Goal: Task Accomplishment & Management: Use online tool/utility

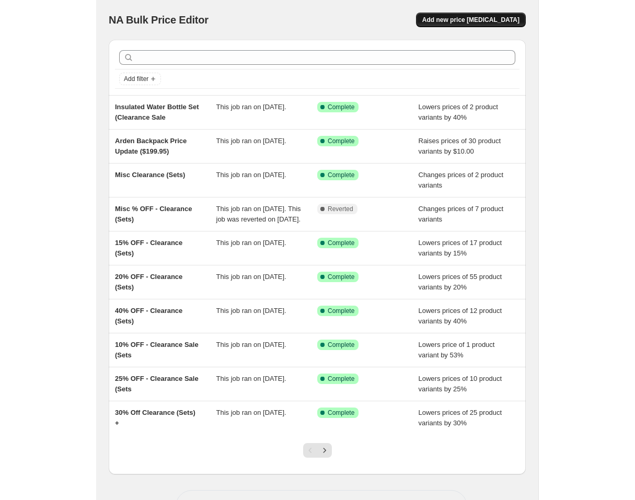
scroll to position [2, 0]
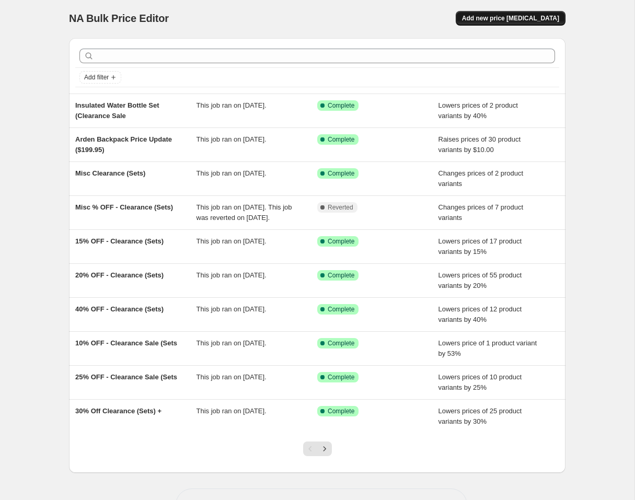
click at [442, 21] on span "Add new price [MEDICAL_DATA]" at bounding box center [510, 18] width 97 height 8
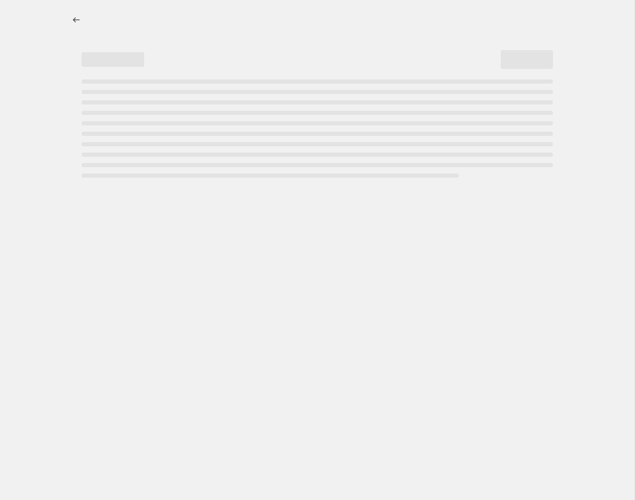
select select "percentage"
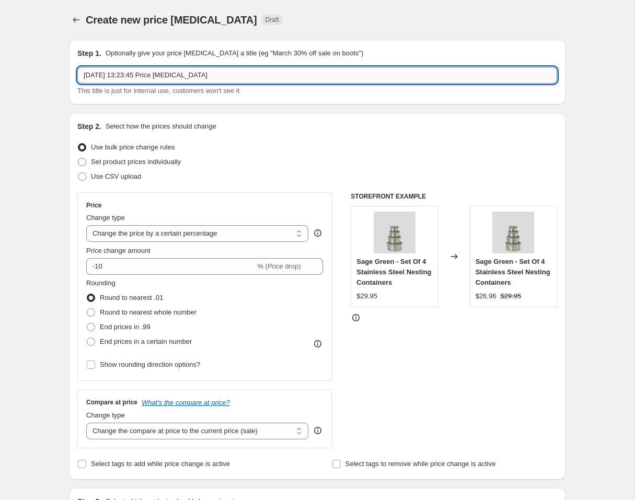
click at [207, 76] on input "[DATE] 13:23:45 Price [MEDICAL_DATA]" at bounding box center [317, 75] width 480 height 17
drag, startPoint x: 87, startPoint y: 73, endPoint x: 97, endPoint y: 74, distance: 9.9
click at [87, 73] on input "Clearance Revert" at bounding box center [317, 75] width 480 height 17
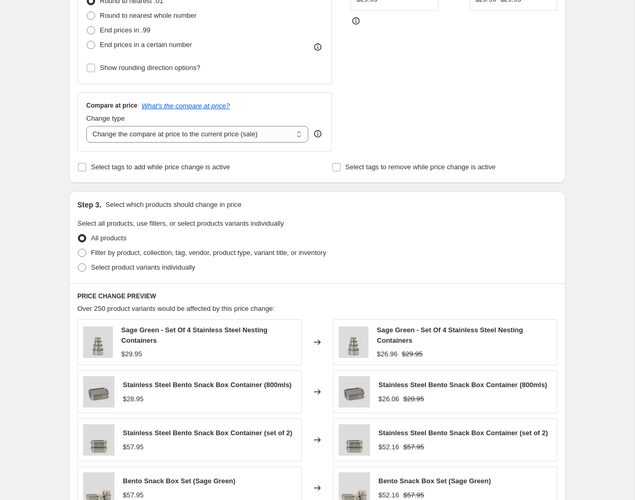
scroll to position [303, 0]
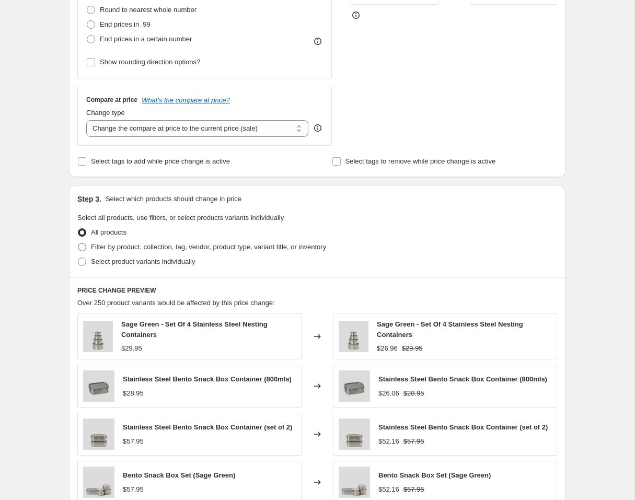
type input "TEST - Clearance Revert"
click at [111, 243] on span "Filter by product, collection, tag, vendor, product type, variant title, or inv…" at bounding box center [208, 247] width 235 height 8
click at [78, 243] on input "Filter by product, collection, tag, vendor, product type, variant title, or inv…" at bounding box center [78, 243] width 1 height 1
radio input "true"
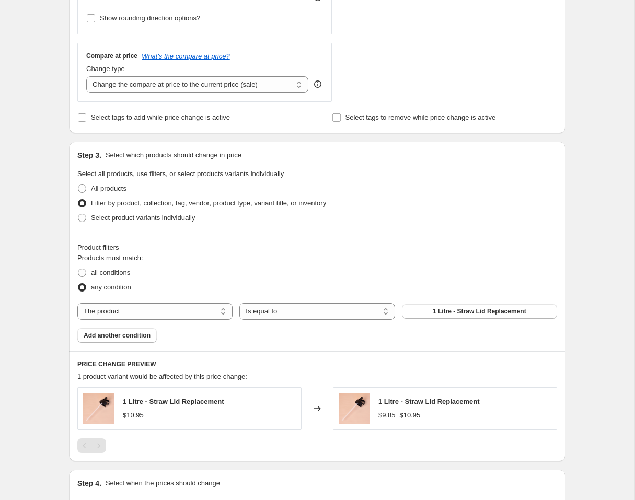
scroll to position [361, 0]
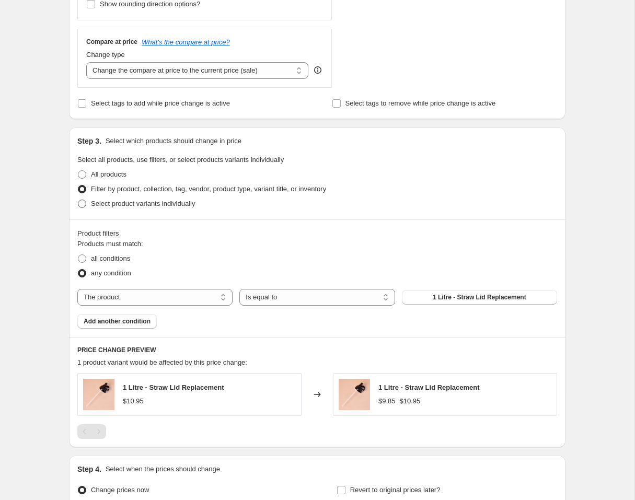
click at [154, 203] on span "Select product variants individually" at bounding box center [143, 204] width 104 height 8
click at [78, 200] on input "Select product variants individually" at bounding box center [78, 200] width 1 height 1
radio input "true"
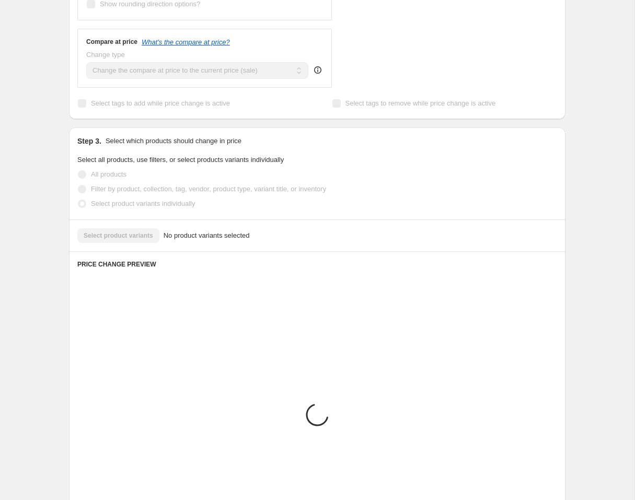
scroll to position [313, 0]
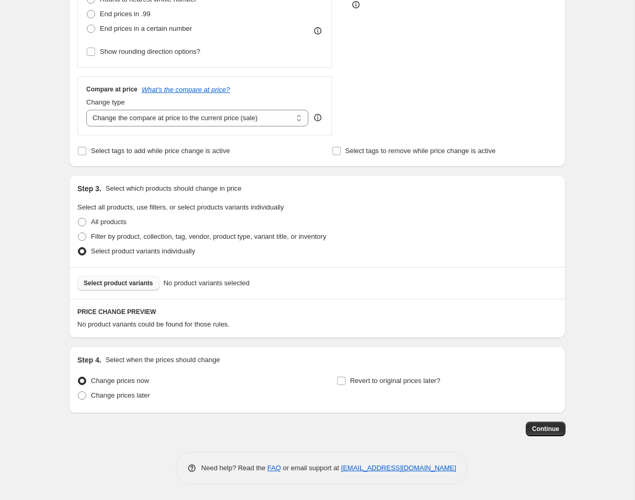
click at [139, 279] on button "Select product variants" at bounding box center [118, 283] width 82 height 15
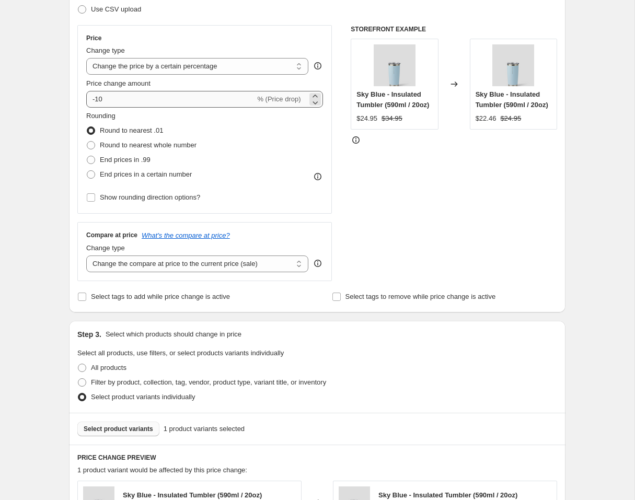
scroll to position [167, 0]
click at [148, 96] on input "-10" at bounding box center [170, 99] width 169 height 17
type input "-1"
type input "-3"
type input "3"
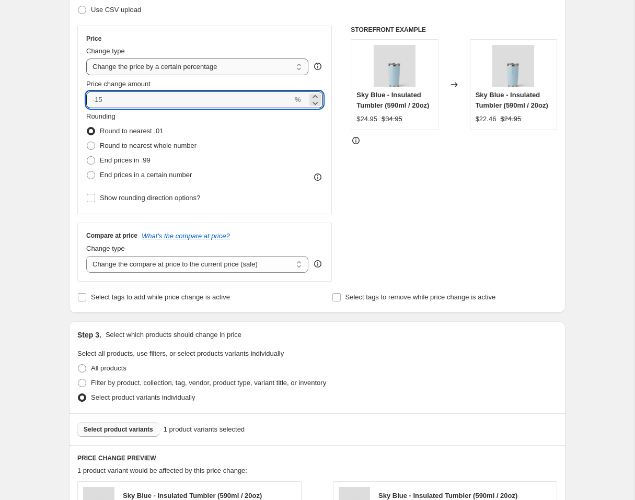
click at [168, 66] on select "Change the price to a certain amount Change the price by a certain amount Chang…" at bounding box center [197, 67] width 222 height 17
click at [318, 95] on icon at bounding box center [315, 96] width 10 height 10
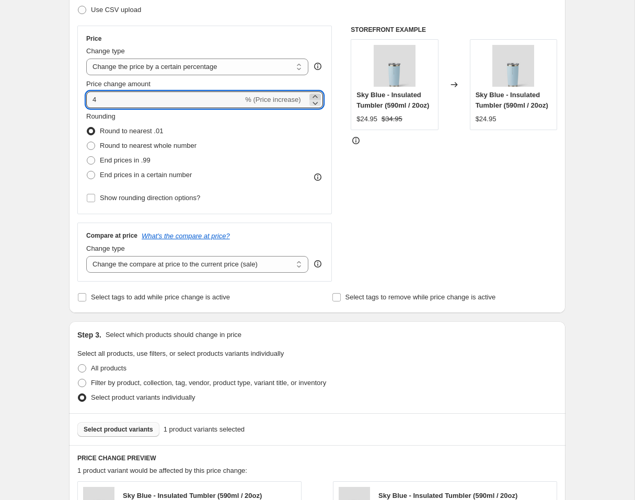
click at [318, 95] on icon at bounding box center [315, 96] width 10 height 10
click at [318, 94] on icon at bounding box center [315, 96] width 10 height 10
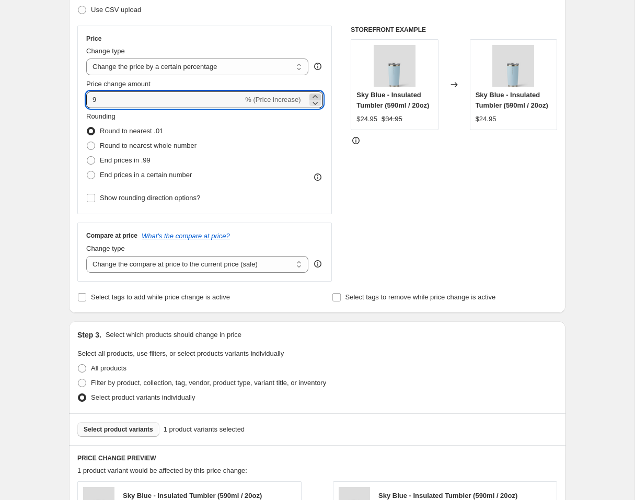
click at [318, 94] on icon at bounding box center [315, 96] width 10 height 10
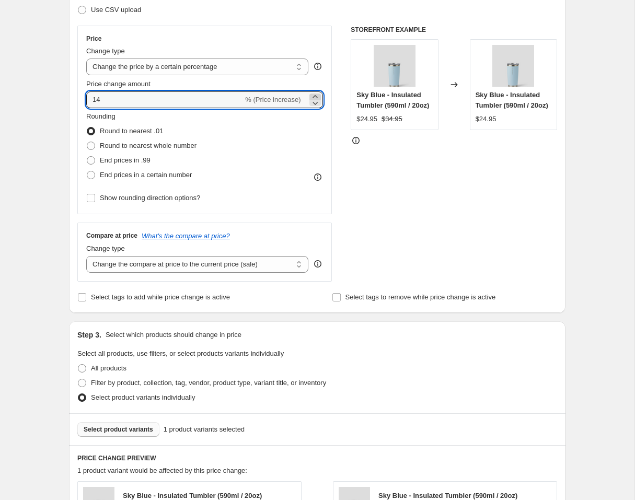
click at [318, 94] on icon at bounding box center [315, 96] width 10 height 10
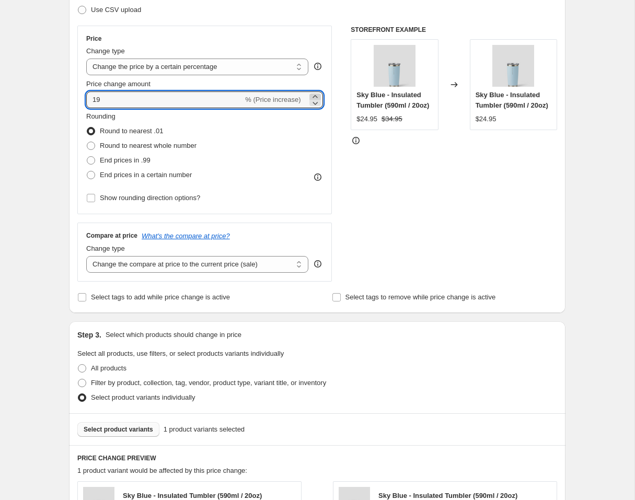
click at [318, 94] on icon at bounding box center [315, 96] width 10 height 10
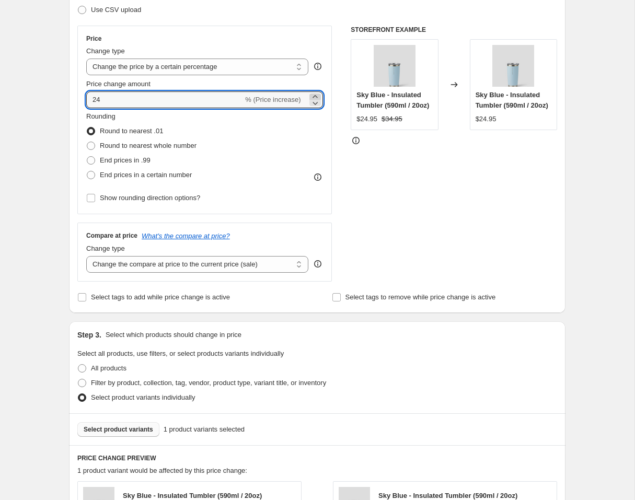
click at [318, 94] on icon at bounding box center [315, 96] width 10 height 10
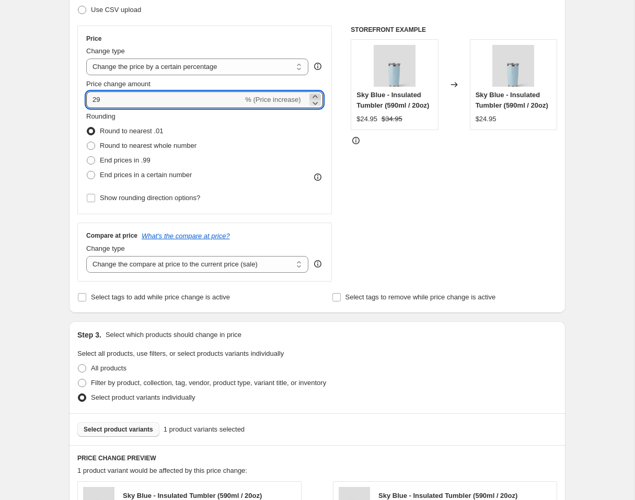
click at [318, 94] on icon at bounding box center [315, 96] width 10 height 10
type input "30"
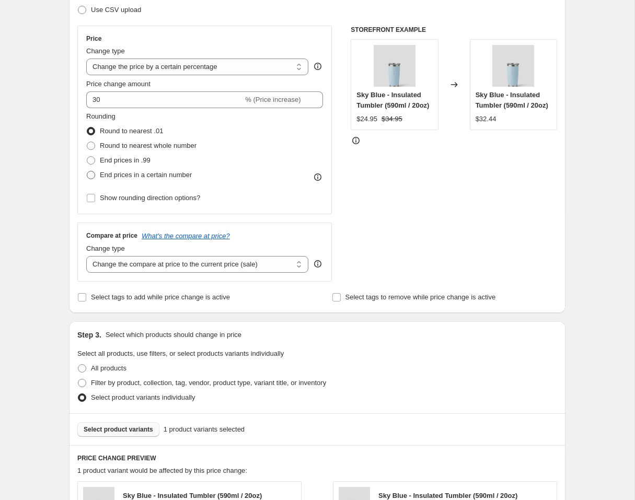
drag, startPoint x: 122, startPoint y: 175, endPoint x: 136, endPoint y: 176, distance: 14.6
click at [122, 175] on span "End prices in a certain number" at bounding box center [146, 175] width 92 height 8
click at [87, 171] on input "End prices in a certain number" at bounding box center [87, 171] width 1 height 1
radio input "true"
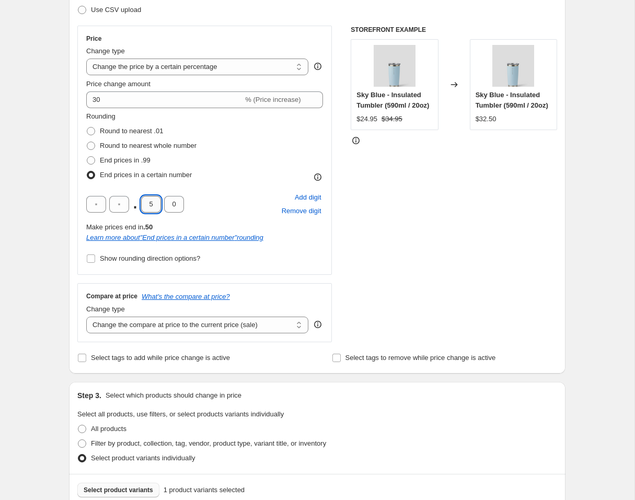
click at [154, 203] on input "5" at bounding box center [151, 204] width 20 height 17
type input "9"
click at [178, 204] on input "0" at bounding box center [174, 204] width 20 height 17
type input "5"
click at [398, 237] on div "STOREFRONT EXAMPLE Sky Blue - Insulated Tumbler (590ml / 20oz) $24.95 $34.95 Ch…" at bounding box center [454, 184] width 207 height 317
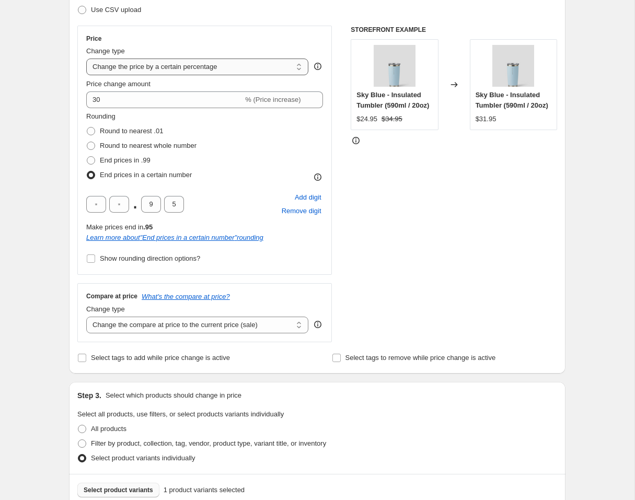
click at [202, 72] on select "Change the price to a certain amount Change the price by a certain amount Chang…" at bounding box center [197, 67] width 222 height 17
select select "to"
click at [86, 59] on select "Change the price to a certain amount Change the price by a certain amount Chang…" at bounding box center [197, 67] width 222 height 17
type input "80.00"
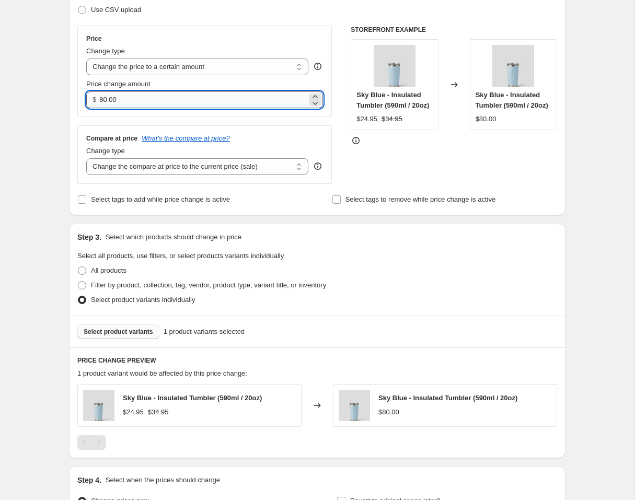
click at [154, 100] on input "80.00" at bounding box center [203, 99] width 208 height 17
click at [155, 100] on input "80.00" at bounding box center [203, 99] width 208 height 17
click at [154, 100] on input "80.00" at bounding box center [203, 99] width 208 height 17
type input "2"
type input "34.95"
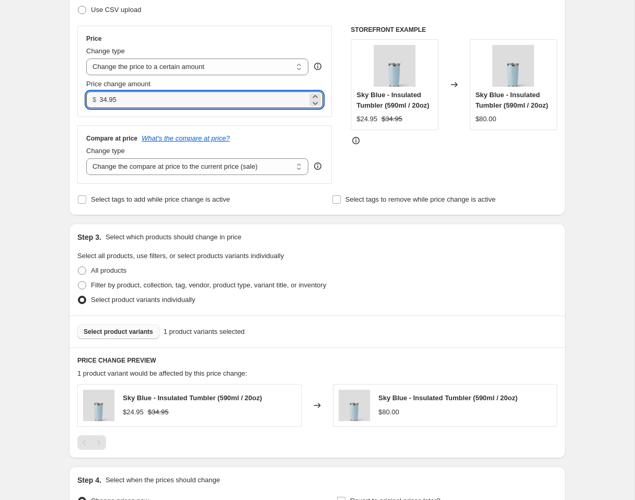
click at [39, 138] on div "Create new price [MEDICAL_DATA]. This page is ready Create new price [MEDICAL_D…" at bounding box center [317, 226] width 635 height 787
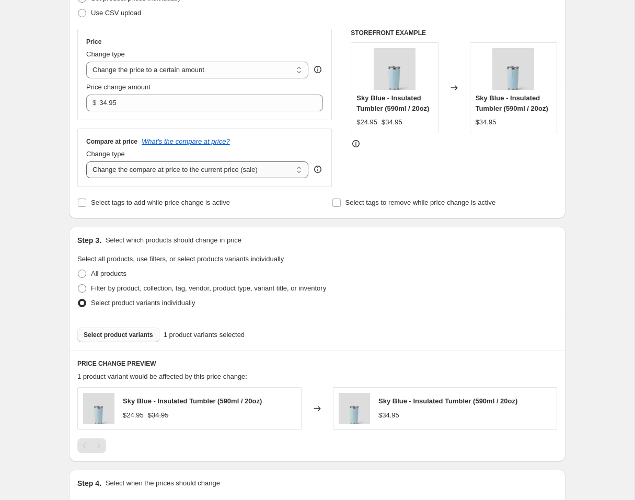
scroll to position [165, 0]
click at [196, 175] on select "Change the compare at price to the current price (sale) Change the compare at p…" at bounding box center [197, 169] width 222 height 17
select select "remove"
click at [86, 161] on select "Change the compare at price to the current price (sale) Change the compare at p…" at bounding box center [197, 169] width 222 height 17
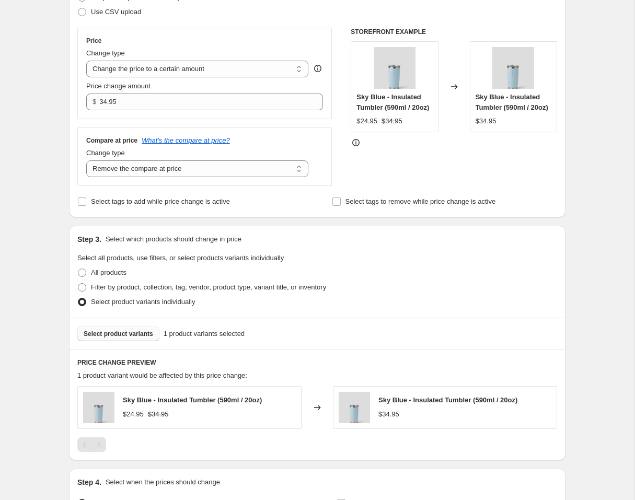
click at [414, 148] on div at bounding box center [454, 143] width 207 height 10
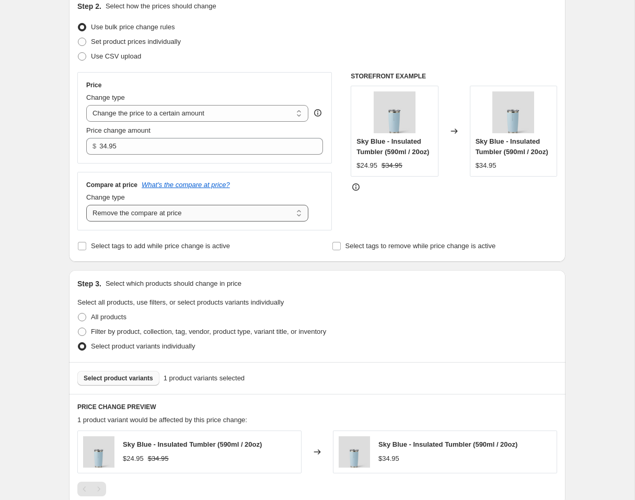
scroll to position [123, 0]
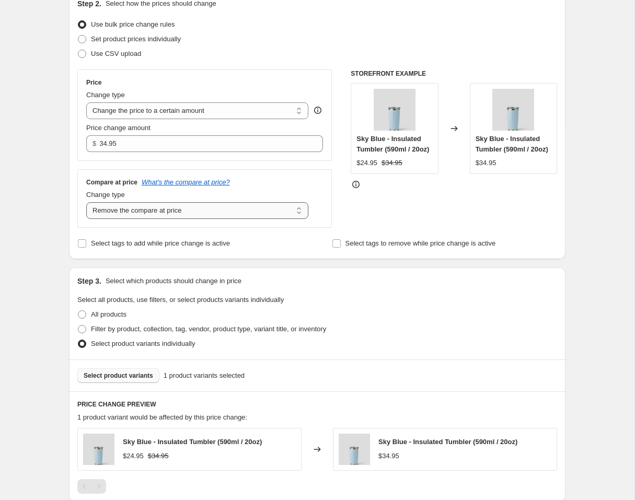
click at [220, 215] on select "Change the compare at price to the current price (sale) Change the compare at p…" at bounding box center [197, 210] width 222 height 17
click at [86, 202] on select "Change the compare at price to the current price (sale) Change the compare at p…" at bounding box center [197, 210] width 222 height 17
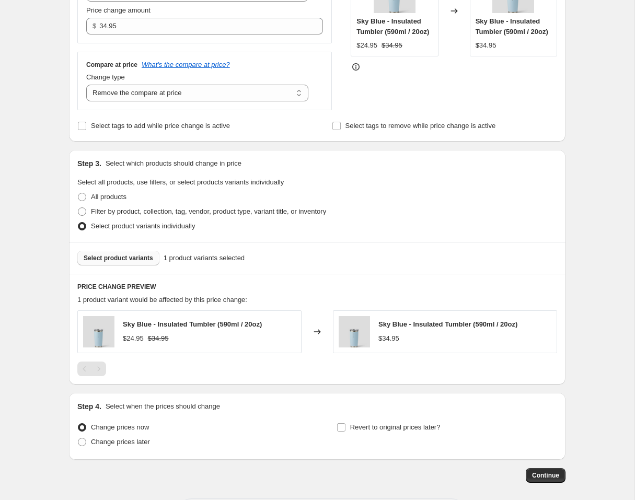
scroll to position [244, 0]
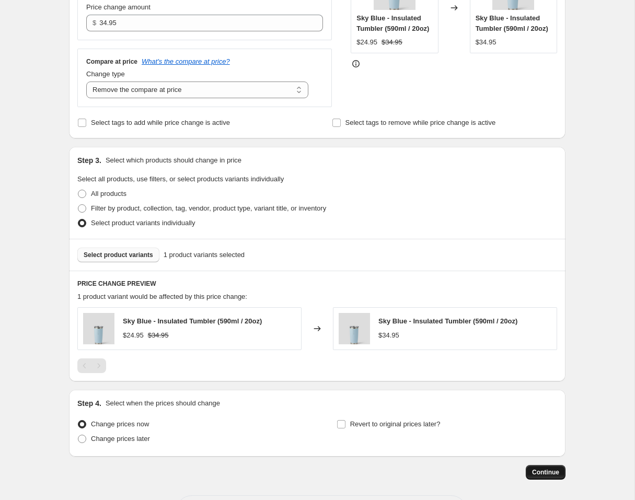
click at [442, 474] on span "Continue" at bounding box center [545, 472] width 27 height 8
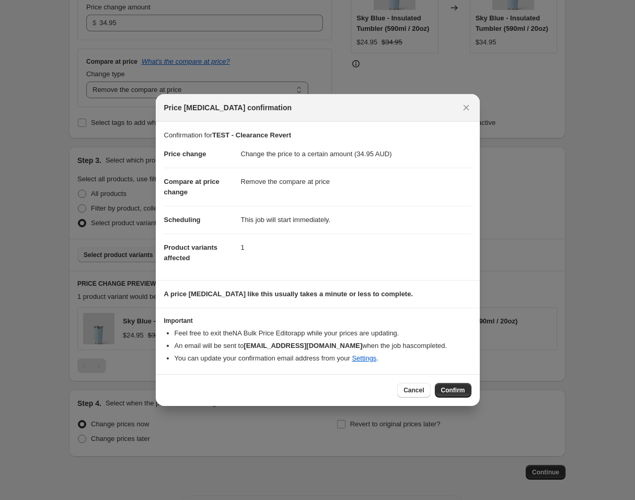
click at [442, 388] on span "Confirm" at bounding box center [453, 390] width 24 height 8
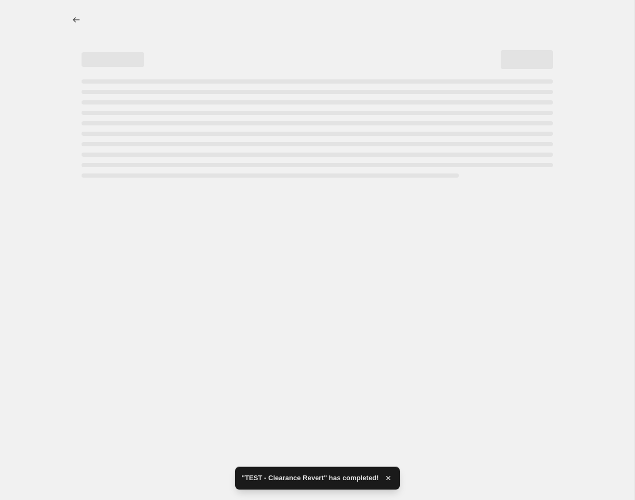
select select "remove"
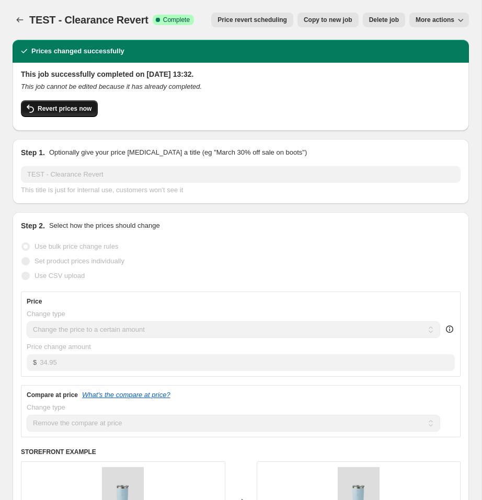
click at [77, 114] on button "Revert prices now" at bounding box center [59, 108] width 77 height 17
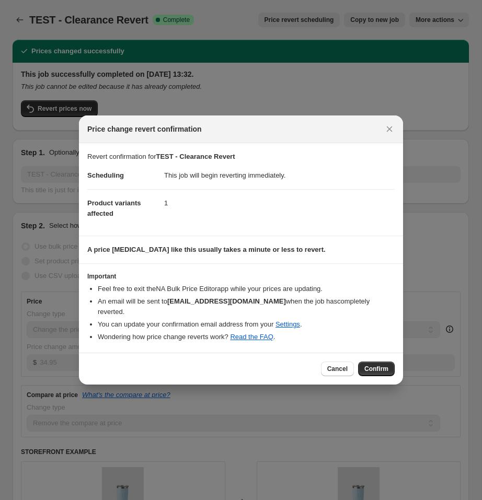
click at [371, 370] on span "Confirm" at bounding box center [376, 369] width 24 height 8
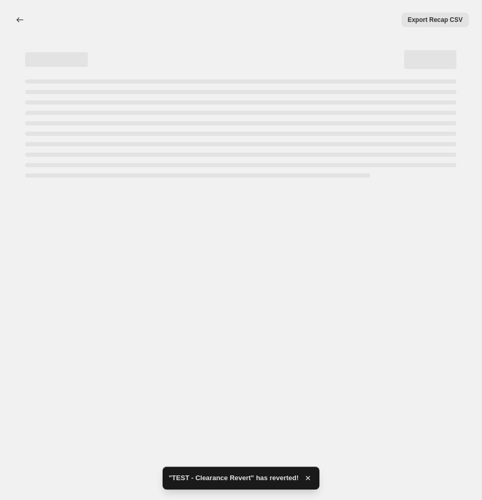
select select "remove"
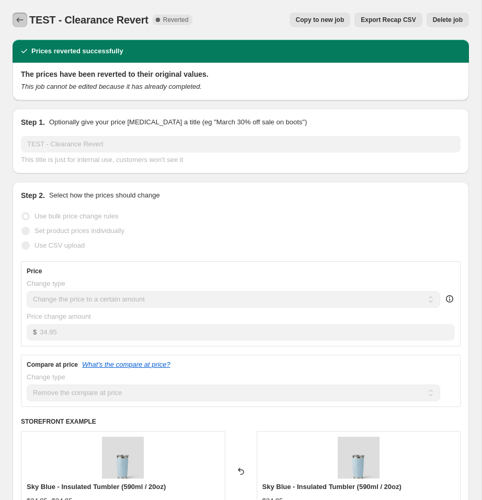
click at [24, 20] on icon "Price change jobs" at bounding box center [20, 20] width 10 height 10
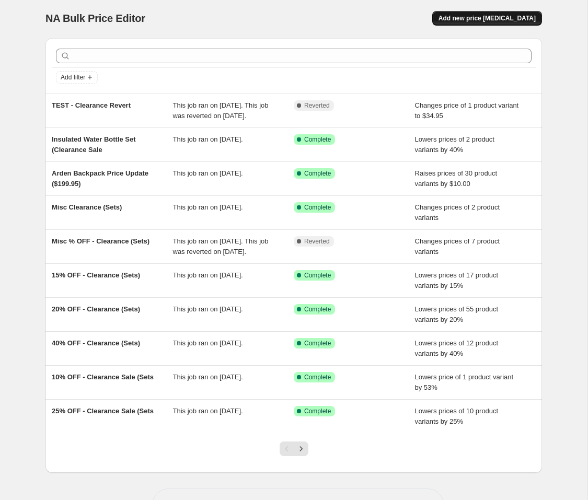
scroll to position [3, 0]
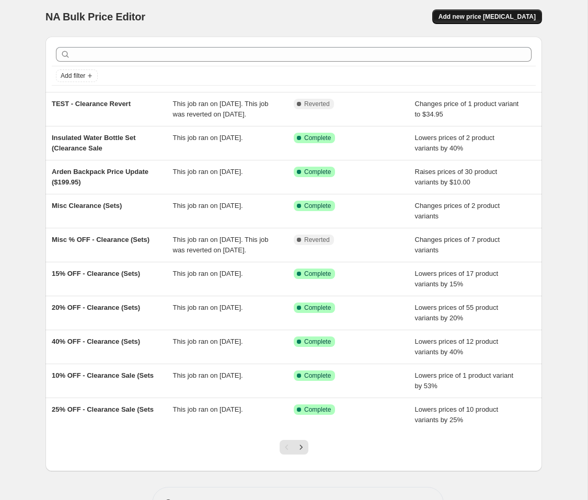
click at [442, 19] on span "Add new price [MEDICAL_DATA]" at bounding box center [487, 17] width 97 height 8
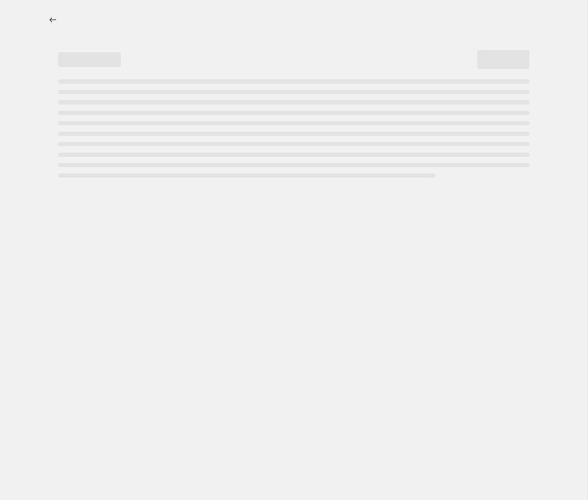
select select "percentage"
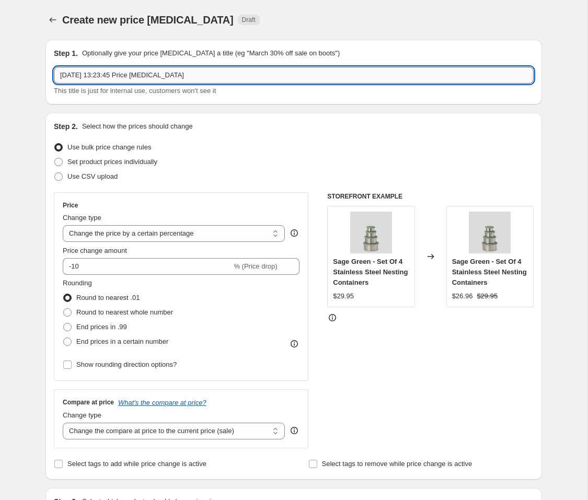
click at [208, 73] on input "[DATE] 13:23:45 Price [MEDICAL_DATA]" at bounding box center [294, 75] width 480 height 17
drag, startPoint x: 93, startPoint y: 75, endPoint x: 101, endPoint y: 76, distance: 7.9
click at [94, 76] on input "Clearance [Discontinued Products]" at bounding box center [294, 75] width 480 height 17
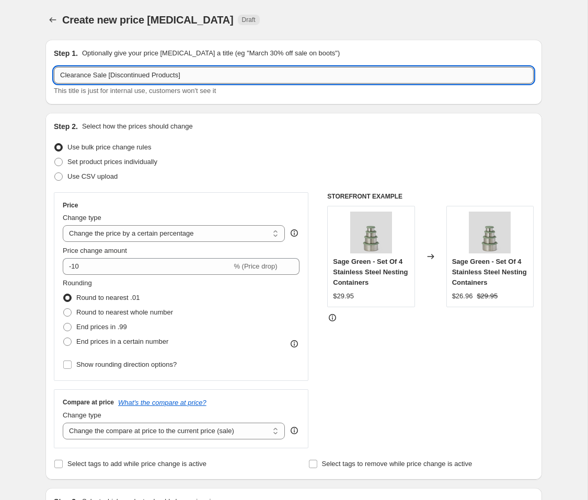
drag, startPoint x: 112, startPoint y: 74, endPoint x: 118, endPoint y: 75, distance: 5.8
click at [112, 74] on input "Clearance Sale [Discontinued Products]" at bounding box center [294, 75] width 480 height 17
click at [198, 75] on input "Clearance Sale - Discontinued Products]" at bounding box center [294, 75] width 480 height 17
click at [277, 127] on div "Step 2. Select how the prices should change" at bounding box center [294, 126] width 480 height 10
click at [108, 78] on input "Clearance Sale - Discontinued Products" at bounding box center [294, 75] width 480 height 17
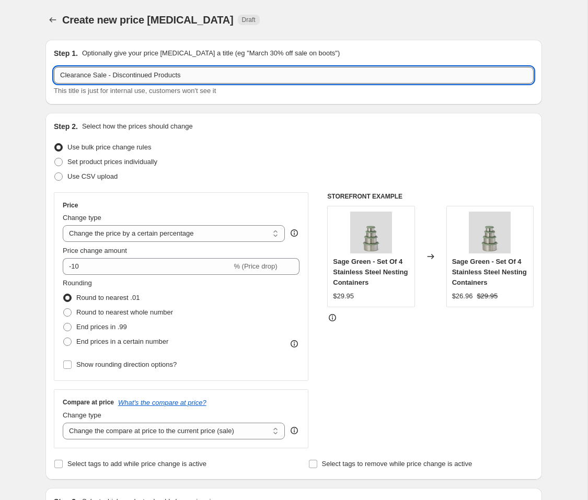
click at [205, 70] on input "Clearance Sale - Discontinued Products" at bounding box center [294, 75] width 480 height 17
click at [208, 74] on input "Clearance Sale - Discontinued Products" at bounding box center [294, 75] width 480 height 17
type input "Clearance Sale - Discontinued Products [Late 2025]"
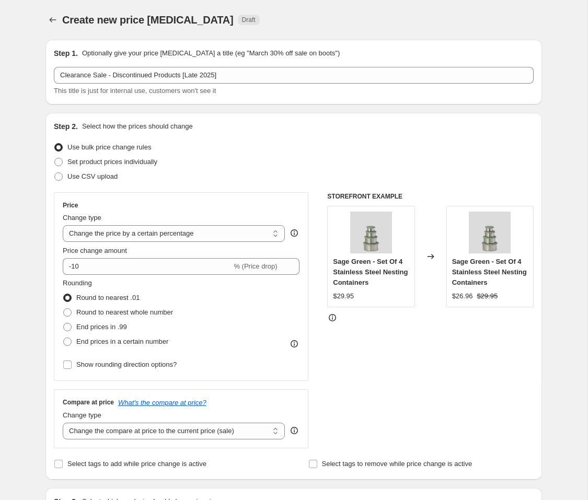
drag, startPoint x: 255, startPoint y: 100, endPoint x: 258, endPoint y: 109, distance: 9.3
click at [255, 100] on div "Step 1. Optionally give your price [MEDICAL_DATA] a title (eg "March 30% off sa…" at bounding box center [293, 72] width 497 height 65
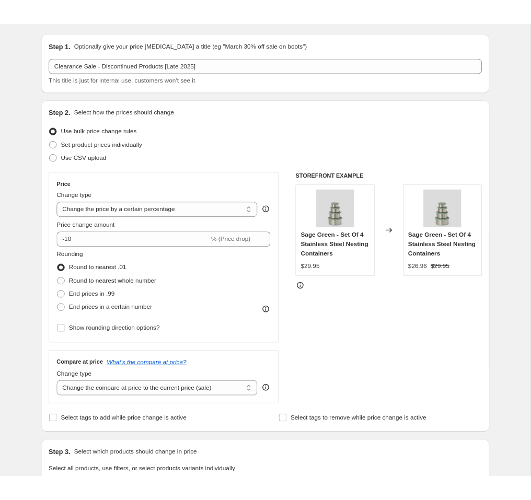
scroll to position [37, 0]
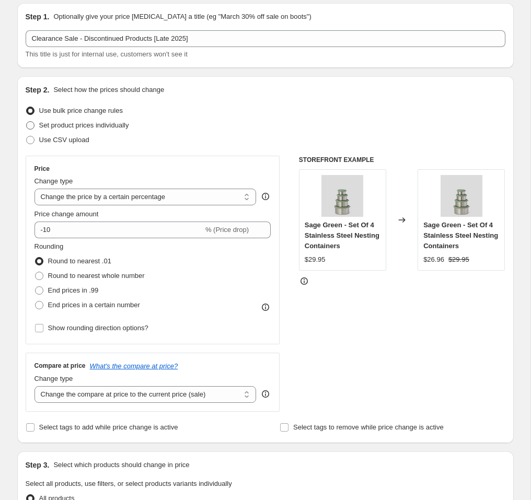
click at [107, 127] on span "Set product prices individually" at bounding box center [84, 125] width 90 height 8
click at [27, 122] on input "Set product prices individually" at bounding box center [26, 121] width 1 height 1
radio input "true"
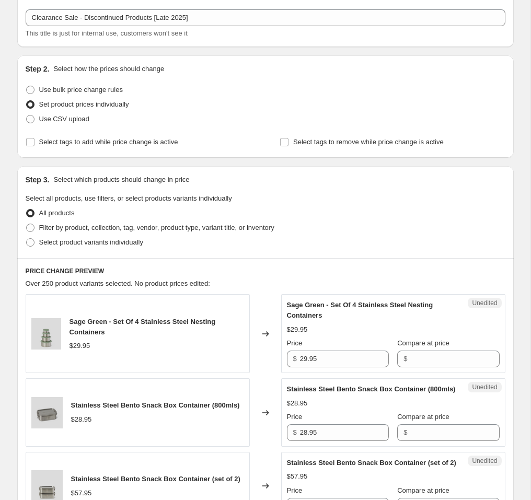
scroll to position [60, 0]
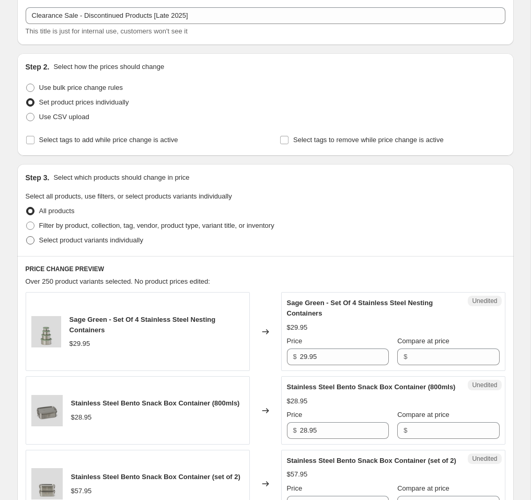
click at [98, 239] on span "Select product variants individually" at bounding box center [91, 240] width 104 height 8
click at [27, 237] on input "Select product variants individually" at bounding box center [26, 236] width 1 height 1
radio input "true"
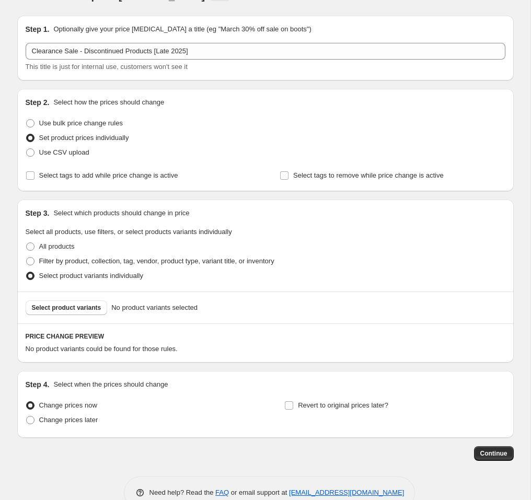
scroll to position [27, 0]
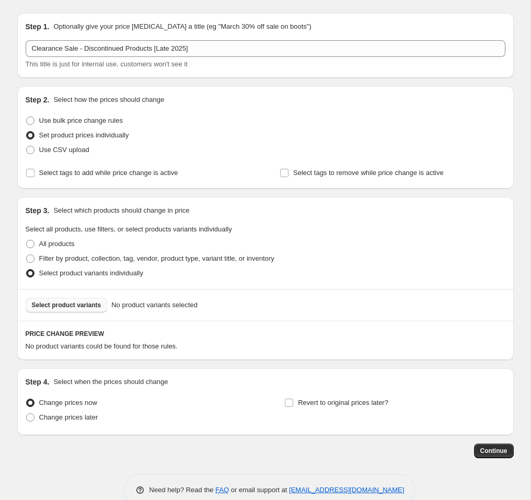
click at [81, 305] on span "Select product variants" at bounding box center [67, 305] width 70 height 8
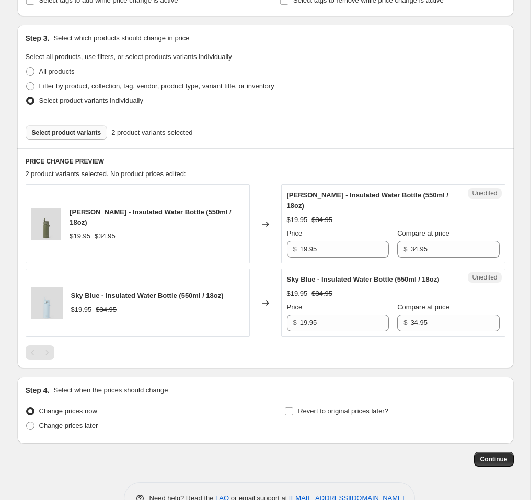
scroll to position [200, 0]
click at [90, 429] on span "Change prices later" at bounding box center [68, 425] width 59 height 8
click at [27, 422] on input "Change prices later" at bounding box center [26, 421] width 1 height 1
radio input "true"
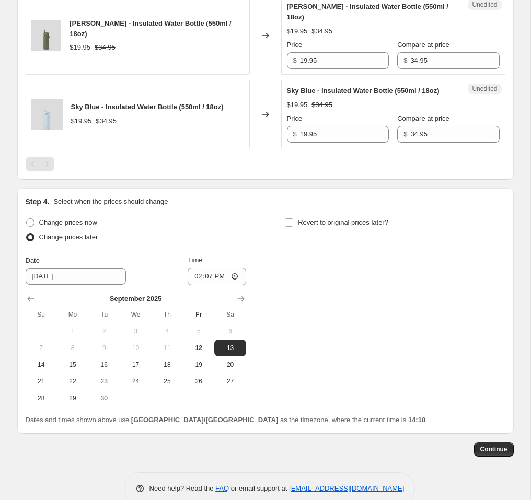
scroll to position [390, 0]
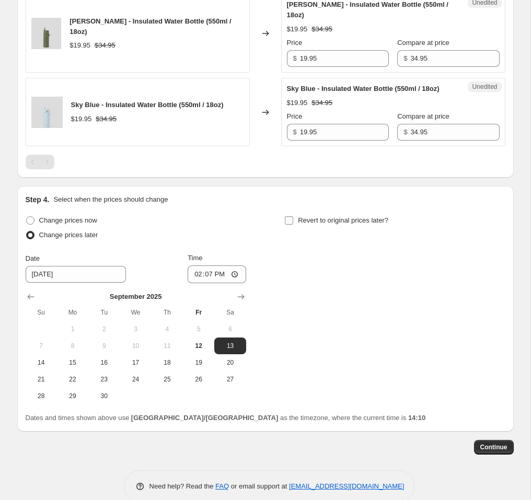
click at [288, 225] on input "Revert to original prices later?" at bounding box center [289, 220] width 8 height 8
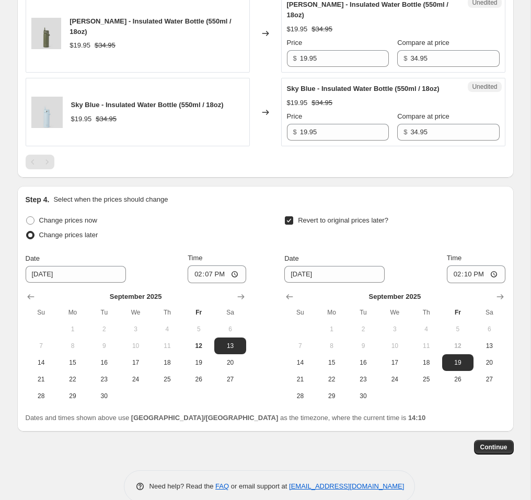
click at [288, 225] on input "Revert to original prices later?" at bounding box center [289, 220] width 8 height 8
checkbox input "false"
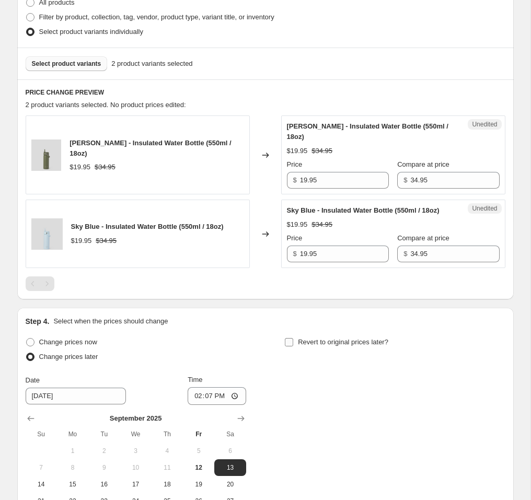
scroll to position [269, 0]
click at [72, 62] on span "Select product variants" at bounding box center [67, 63] width 70 height 8
